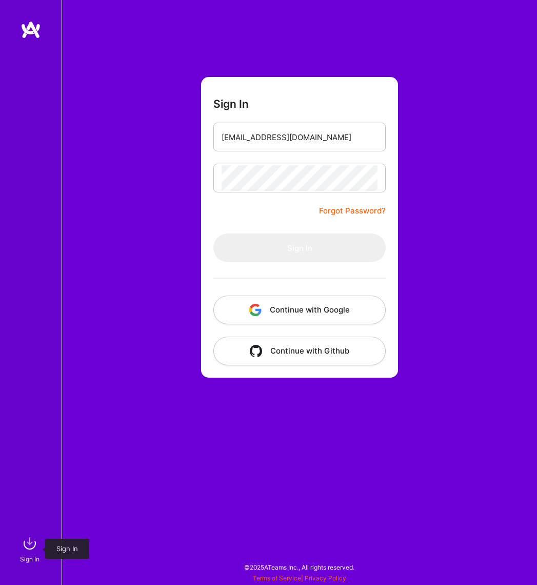
click at [34, 555] on div "Sign In" at bounding box center [30, 559] width 20 height 11
click at [327, 135] on input "email" at bounding box center [300, 137] width 156 height 26
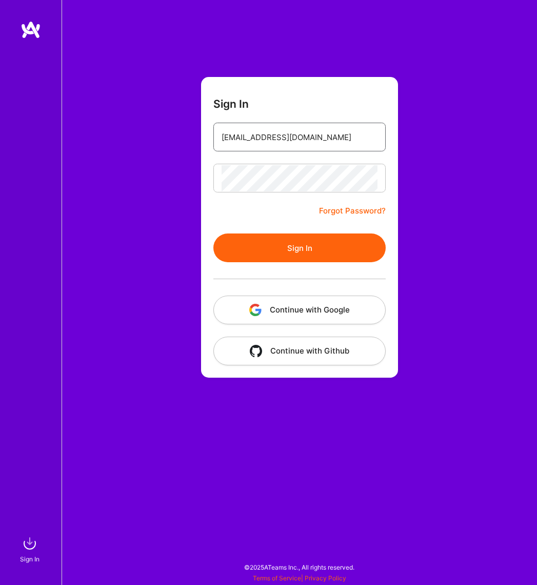
type input "[EMAIL_ADDRESS][DOMAIN_NAME]"
click at [321, 243] on button "Sign In" at bounding box center [300, 248] width 172 height 29
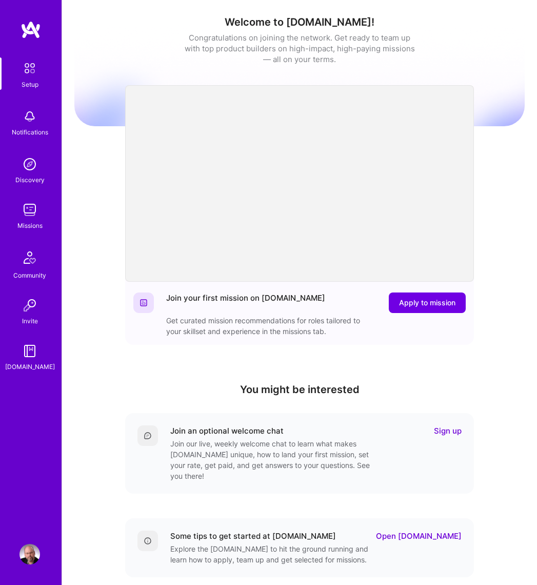
click at [30, 208] on img at bounding box center [30, 210] width 21 height 21
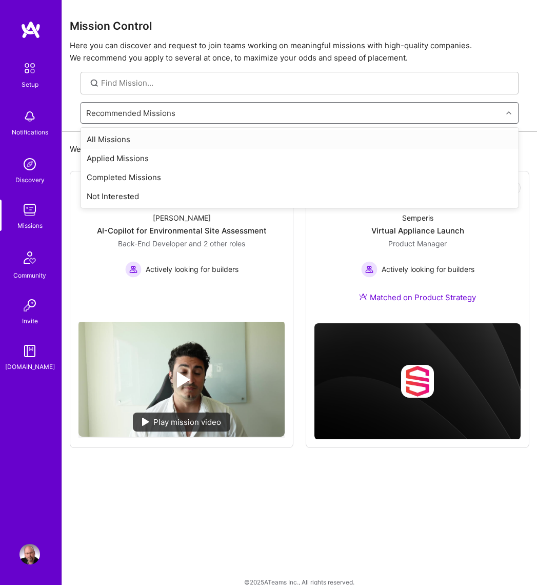
click at [232, 109] on div "Recommended Missions" at bounding box center [291, 113] width 421 height 21
click at [173, 156] on div "Applied Missions" at bounding box center [300, 158] width 438 height 19
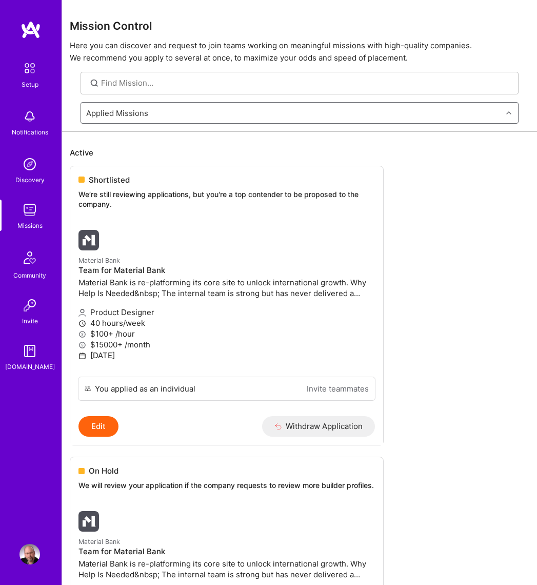
click at [35, 211] on img at bounding box center [30, 210] width 21 height 21
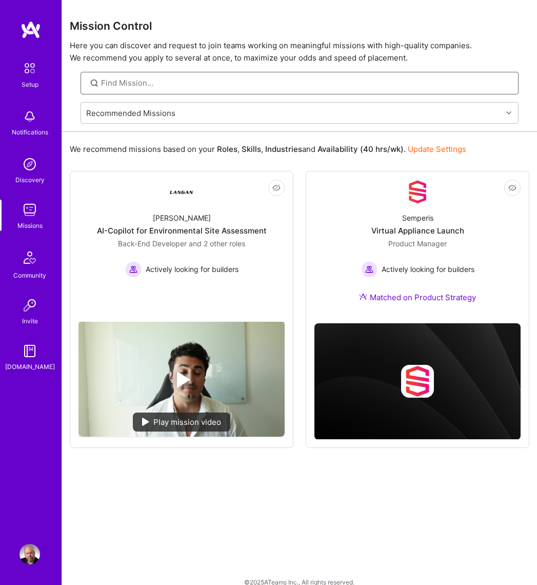
click at [261, 79] on input at bounding box center [306, 83] width 410 height 11
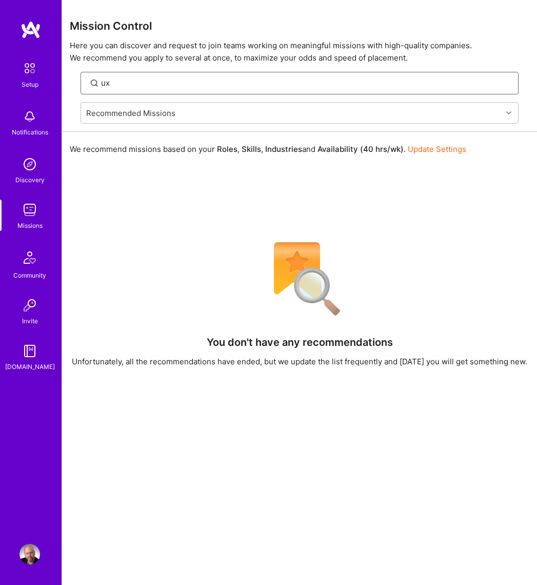
type input "ux"
